Goal: Task Accomplishment & Management: Manage account settings

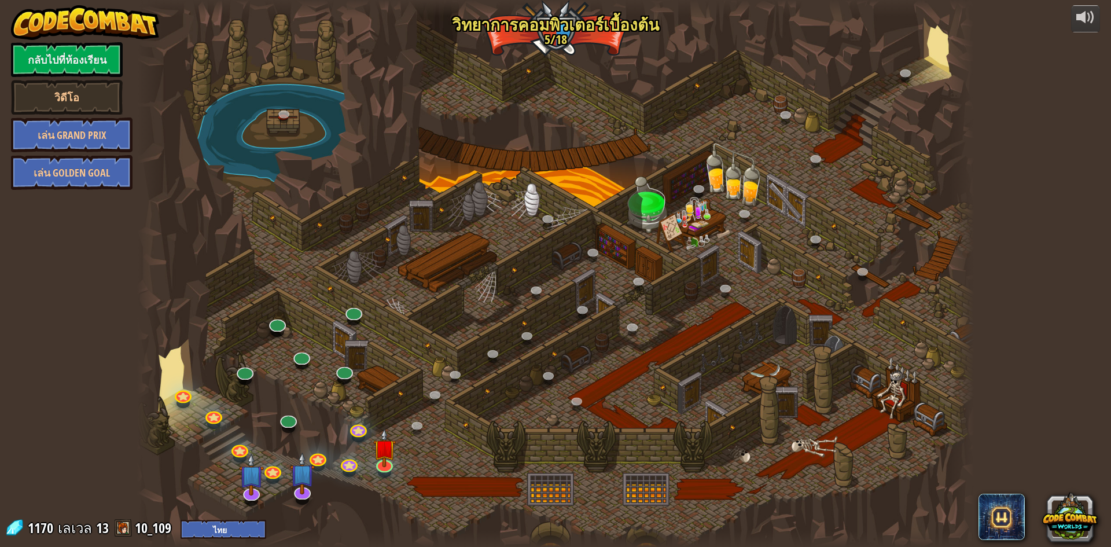
select select "th"
click at [88, 57] on link "กลับไปที่ห้องเรียน" at bounding box center [67, 59] width 112 height 35
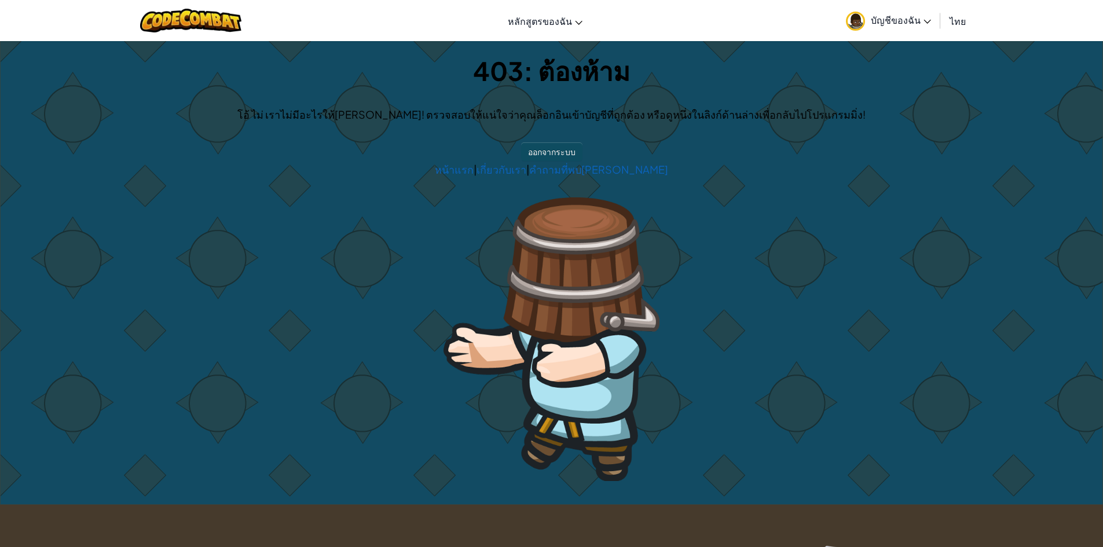
click at [924, 23] on icon at bounding box center [927, 22] width 8 height 4
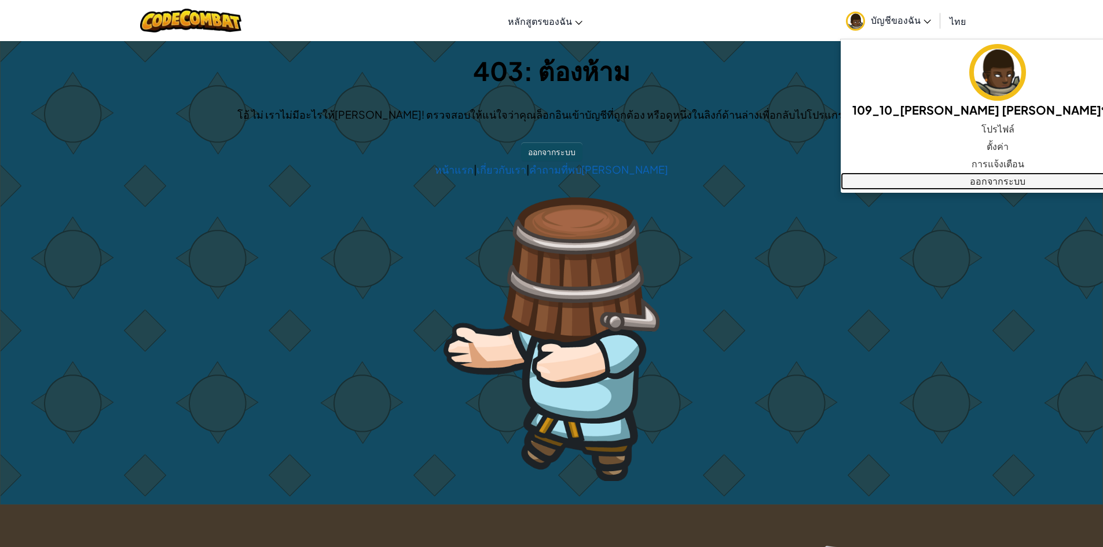
click at [912, 174] on link "ออกจากระบบ" at bounding box center [997, 180] width 314 height 17
